Goal: Information Seeking & Learning: Learn about a topic

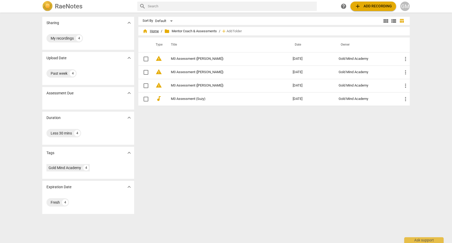
click at [156, 32] on span "home Home" at bounding box center [150, 31] width 16 height 5
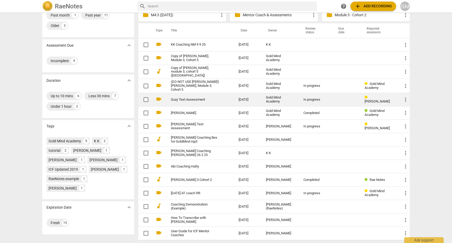
click at [197, 98] on link "Suzy Test Assessment" at bounding box center [195, 100] width 49 height 4
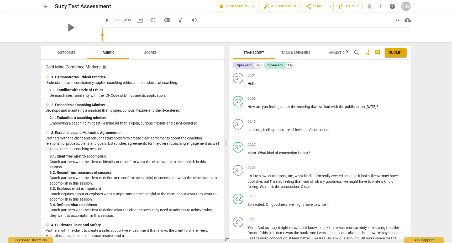
click at [45, 7] on span "arrow_back" at bounding box center [46, 6] width 6 height 6
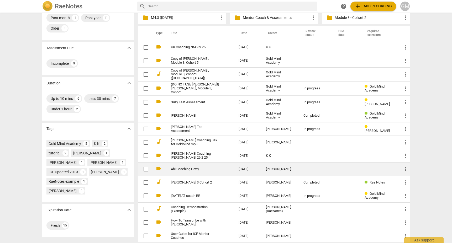
scroll to position [55, 0]
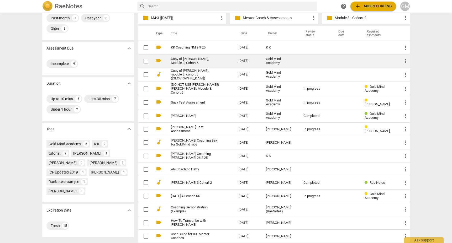
click at [213, 60] on link "Copy of [PERSON_NAME], Module 3, Cohort 5" at bounding box center [195, 61] width 49 height 8
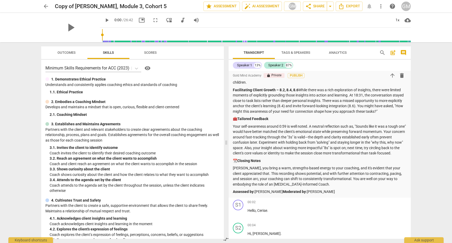
scroll to position [632, 0]
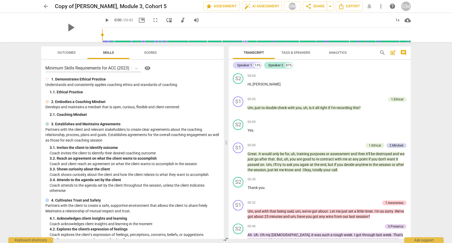
click at [44, 7] on span "arrow_back" at bounding box center [46, 6] width 6 height 6
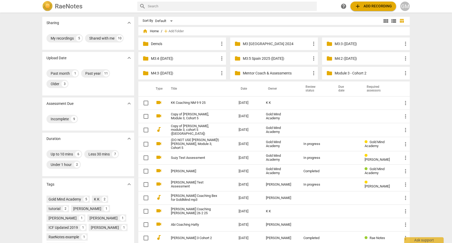
click at [276, 59] on p "M3:5 Spain 2025 ([DATE])" at bounding box center [277, 59] width 68 height 6
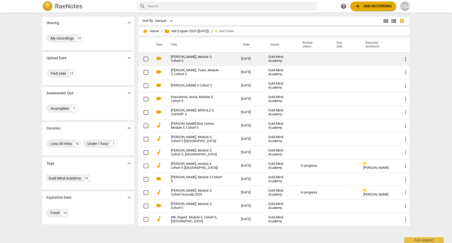
click at [223, 61] on td "[PERSON_NAME], Module 3, Cohort 5." at bounding box center [200, 58] width 72 height 13
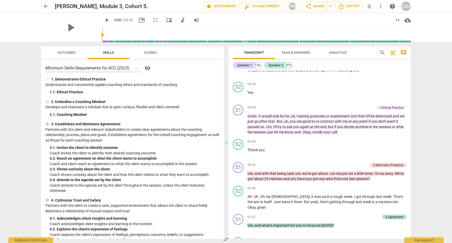
click at [46, 7] on span "arrow_back" at bounding box center [46, 6] width 6 height 6
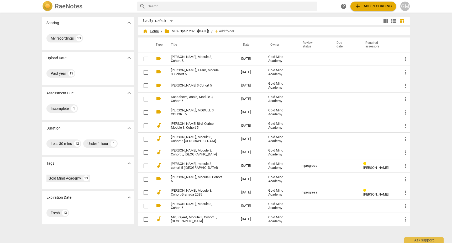
click at [151, 31] on span "home Home" at bounding box center [150, 31] width 16 height 5
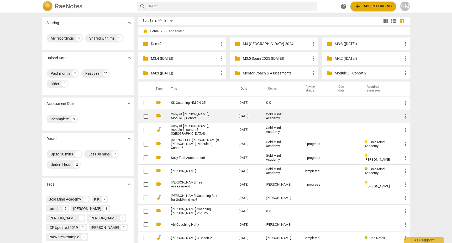
click at [211, 116] on link "Copy of [PERSON_NAME], Module 3, Cohort 5" at bounding box center [195, 117] width 49 height 8
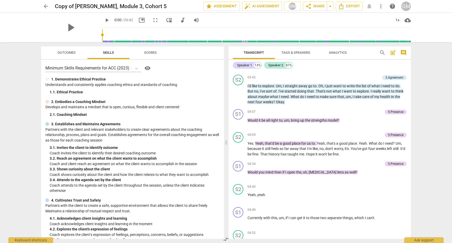
scroll to position [985, 0]
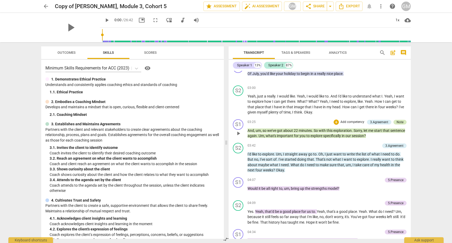
click at [401, 120] on div "Note" at bounding box center [399, 122] width 7 height 5
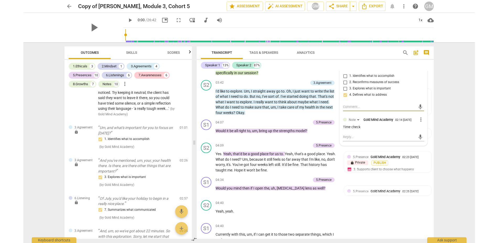
scroll to position [290, 0]
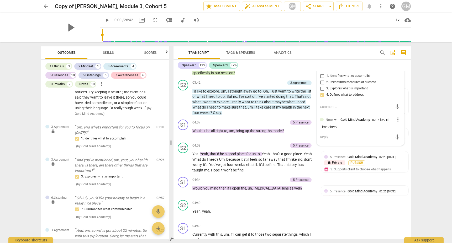
click at [422, 113] on div "arrow_back Copy of [PERSON_NAME], Module 3, Cohort 5 edit star Assessment auto_…" at bounding box center [226, 121] width 452 height 243
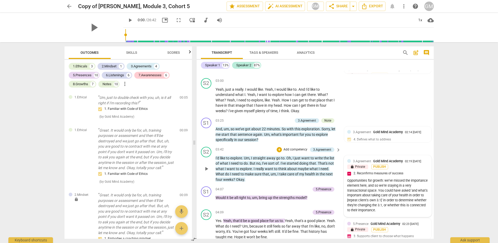
scroll to position [0, 0]
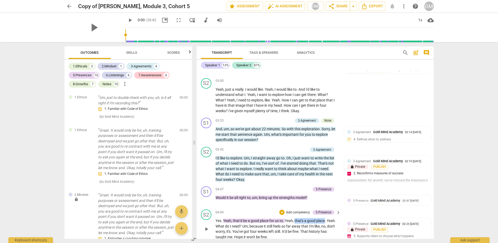
drag, startPoint x: 313, startPoint y: 205, endPoint x: 325, endPoint y: 205, distance: 12.1
click at [324, 218] on p "Yes . Yeah , that'd be a good place for us to . Yeah , that's a good place . Ye…" at bounding box center [277, 229] width 123 height 22
click at [330, 199] on div "+" at bounding box center [330, 197] width 5 height 5
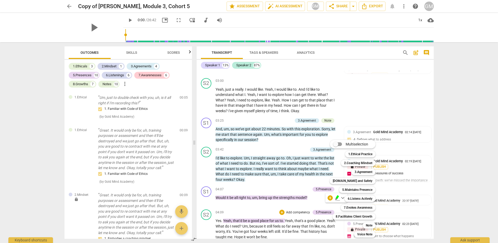
click at [251, 189] on div at bounding box center [249, 121] width 498 height 243
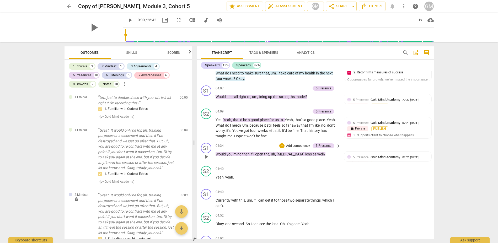
scroll to position [1020, 0]
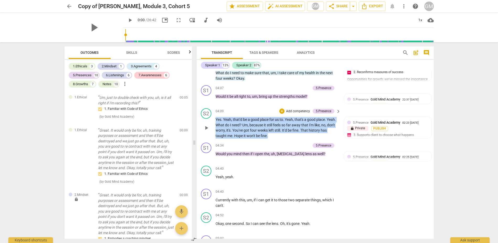
drag, startPoint x: 273, startPoint y: 119, endPoint x: 215, endPoint y: 105, distance: 59.2
click at [215, 106] on div "S2 play_arrow pause 04:09 + Add competency 5.Presence keyboard_arrow_right Yes …" at bounding box center [315, 123] width 237 height 34
click at [274, 122] on div "S2 play_arrow pause 04:09 + Add competency 5.Presence keyboard_arrow_right Yes …" at bounding box center [315, 123] width 237 height 34
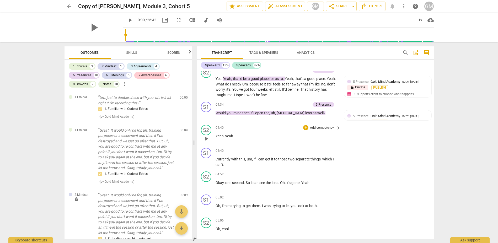
scroll to position [1061, 0]
drag, startPoint x: 441, startPoint y: 6, endPoint x: 207, endPoint y: 220, distance: 317.5
click at [437, 13] on div "arrow_back Copy of [PERSON_NAME], Module 3, Cohort 5 edit star Assessment auto_…" at bounding box center [249, 21] width 498 height 42
click at [72, 8] on span "arrow_back" at bounding box center [69, 6] width 6 height 6
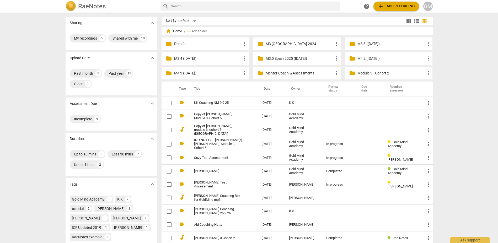
click at [300, 58] on p "M3:5 Spain 2025 ([DATE])" at bounding box center [300, 59] width 68 height 6
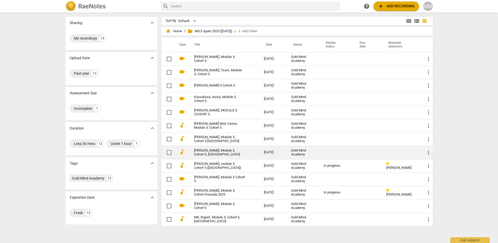
click at [222, 151] on link "[PERSON_NAME], Module 3, Cohort 5, [GEOGRAPHIC_DATA]" at bounding box center [219, 153] width 51 height 8
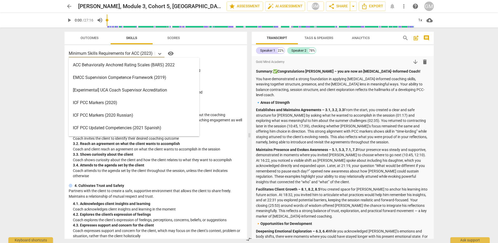
click at [113, 55] on p "Minimum Skills Requirements for ACC (2023)" at bounding box center [111, 53] width 84 height 6
click at [297, 88] on p "You have demonstrated a strong foundation in applying [MEDICAL_DATA]-informed c…" at bounding box center [343, 87] width 174 height 22
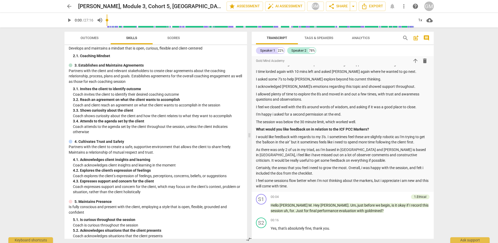
scroll to position [41, 0]
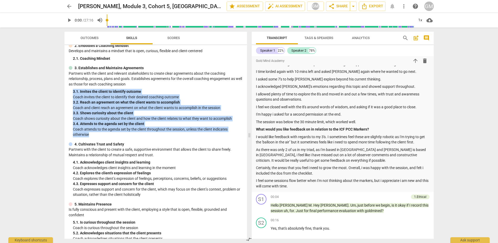
drag, startPoint x: 73, startPoint y: 90, endPoint x: 119, endPoint y: 132, distance: 62.5
click at [119, 133] on div "3. Establishes and Maintains Agreements Partners with the client and relevant s…" at bounding box center [156, 101] width 174 height 72
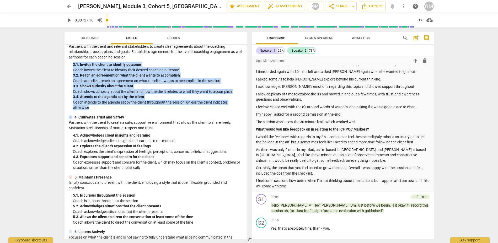
scroll to position [87, 0]
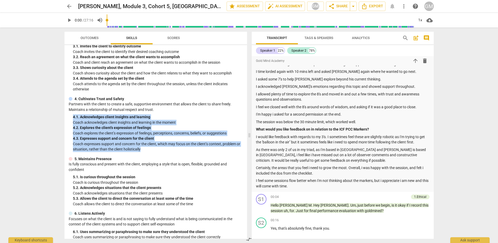
drag, startPoint x: 111, startPoint y: 126, endPoint x: 156, endPoint y: 146, distance: 48.6
click at [156, 146] on div "4. Cultivates Trust and Safety Partners with the client to create a safe, suppo…" at bounding box center [156, 124] width 174 height 56
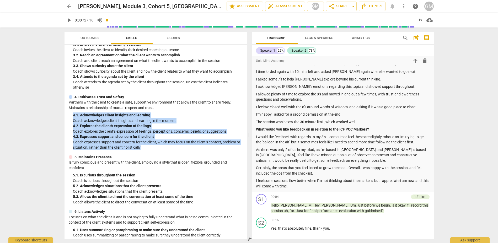
scroll to position [89, 0]
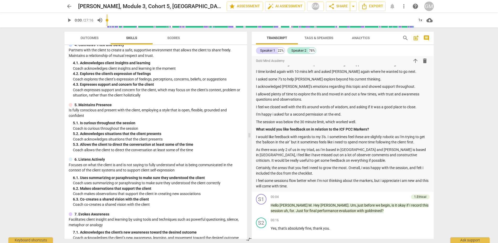
click at [104, 137] on p "Coach acknowledges situations that the client presents" at bounding box center [158, 140] width 170 height 6
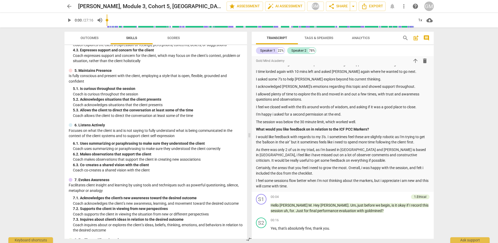
click at [101, 152] on div "6. 2. Makes observations that support the client" at bounding box center [158, 155] width 170 height 6
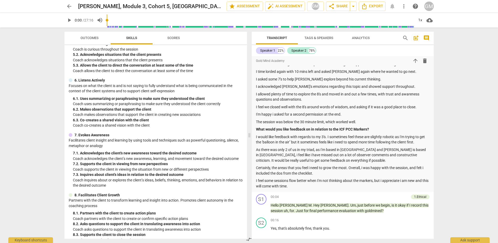
click at [101, 151] on div "7. 1. Acknowledges the client's new awareness toward the desired outcome" at bounding box center [158, 154] width 170 height 6
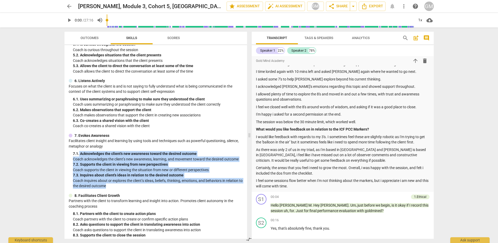
drag, startPoint x: 79, startPoint y: 147, endPoint x: 113, endPoint y: 178, distance: 46.2
click at [124, 180] on div "7. Evokes Awareness Facilitates client insight and learning by using tools and …" at bounding box center [156, 161] width 174 height 56
click at [111, 178] on p "Coach inquires about or explores the client’s ideas, beliefs, thinking, emotion…" at bounding box center [158, 183] width 170 height 11
drag, startPoint x: 112, startPoint y: 178, endPoint x: 72, endPoint y: 147, distance: 50.4
click at [72, 147] on div "7. Evokes Awareness Facilitates client insight and learning by using tools and …" at bounding box center [156, 161] width 174 height 56
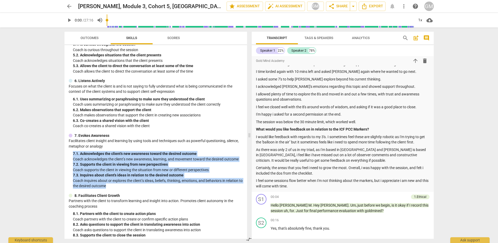
scroll to position [219, 0]
click at [98, 157] on p "Coach acknowledges the client’s new awareness, learning, and movement toward th…" at bounding box center [158, 160] width 170 height 6
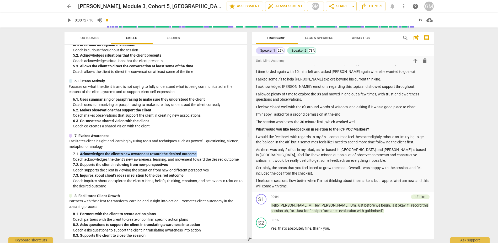
click at [101, 151] on div "7. 1. Acknowledges the client's new awareness toward the desired outcome Coach …" at bounding box center [158, 156] width 170 height 11
click at [84, 162] on div "7. 2. Supports the client in viewing from new perspectives" at bounding box center [158, 165] width 170 height 6
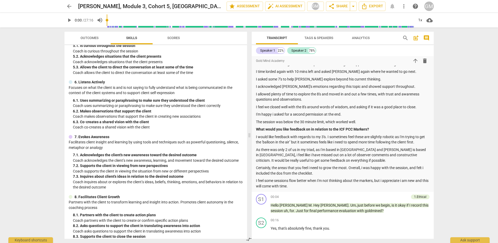
scroll to position [218, 0]
